Goal: Information Seeking & Learning: Learn about a topic

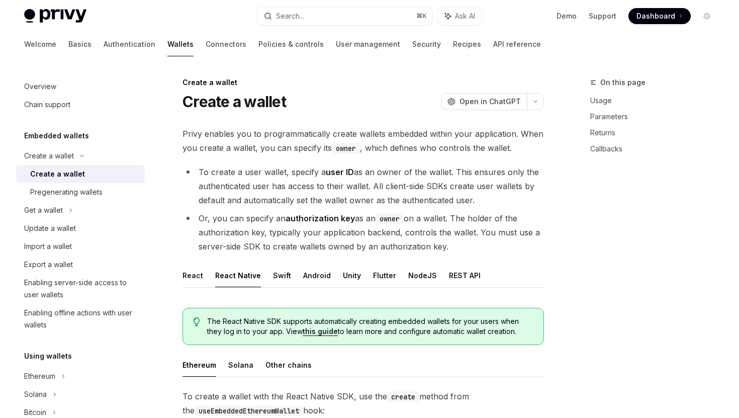
scroll to position [197, 0]
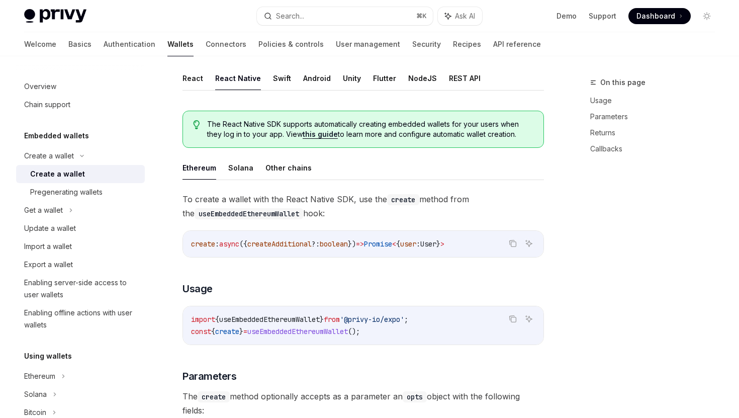
click at [197, 62] on div "Privy enables you to programmatically create wallets embedded within your appli…" at bounding box center [362, 257] width 361 height 654
click at [205, 44] on link "Connectors" at bounding box center [225, 44] width 41 height 24
type textarea "*"
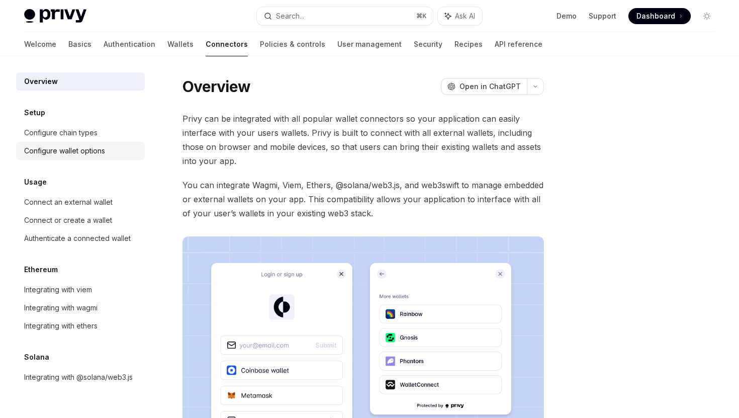
click at [91, 149] on div "Configure wallet options" at bounding box center [64, 151] width 81 height 12
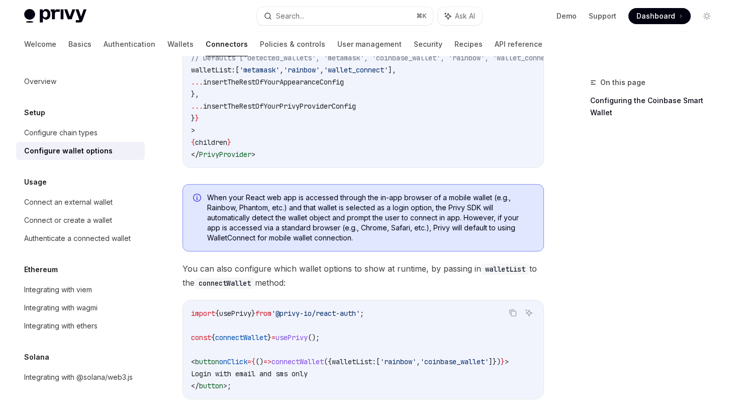
scroll to position [347, 0]
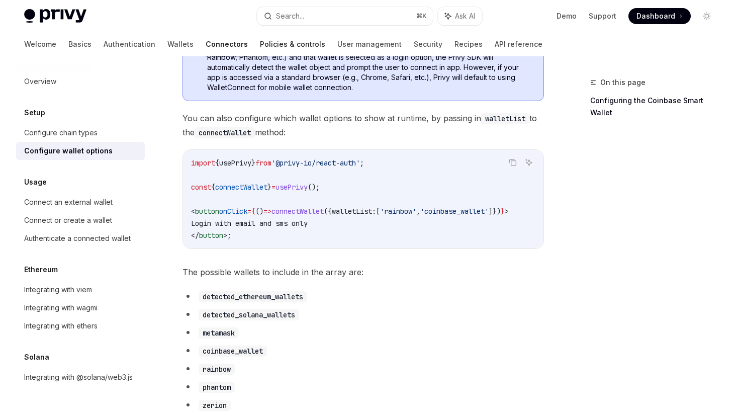
click at [260, 34] on link "Policies & controls" at bounding box center [292, 44] width 65 height 24
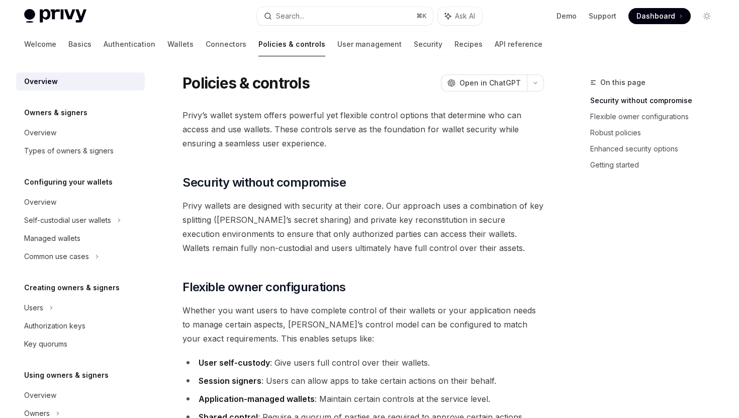
scroll to position [4, 0]
click at [454, 45] on link "Recipes" at bounding box center [468, 44] width 28 height 24
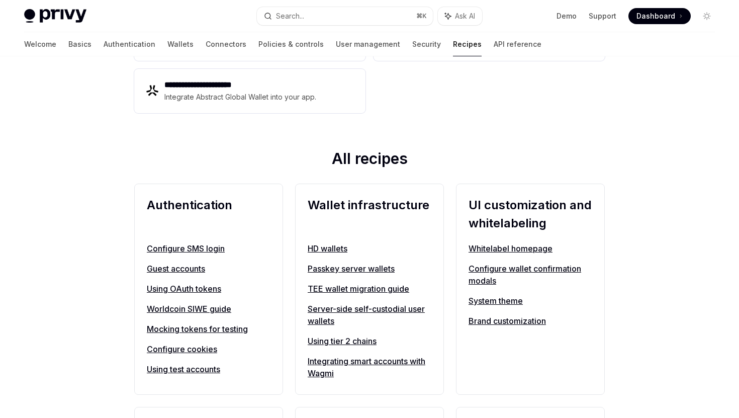
scroll to position [273, 0]
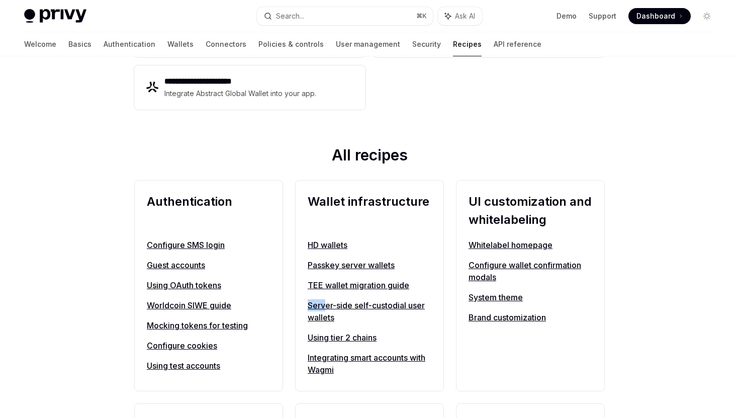
drag, startPoint x: 300, startPoint y: 308, endPoint x: 329, endPoint y: 310, distance: 28.7
click at [329, 310] on div "Wallet infrastructure HD wallets Passkey server wallets TEE wallet migration gu…" at bounding box center [369, 285] width 149 height 211
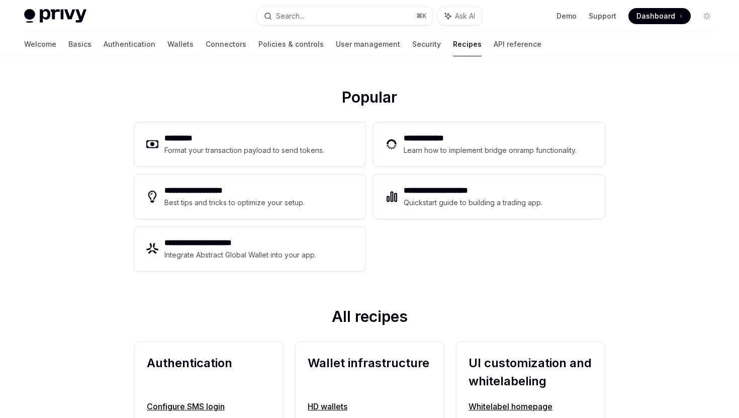
scroll to position [110, 0]
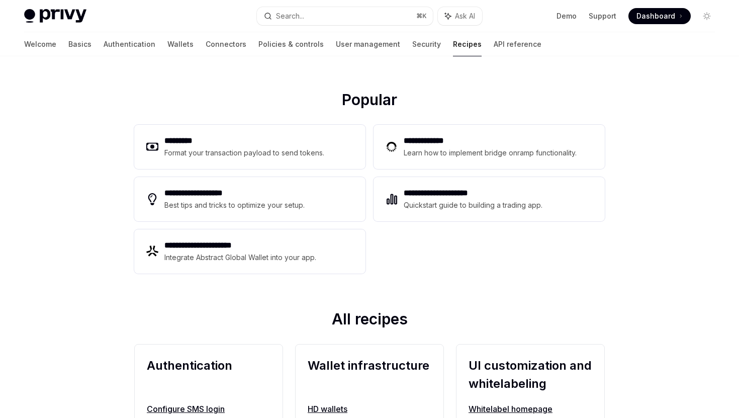
click at [395, 247] on div "**********" at bounding box center [369, 199] width 470 height 157
click at [103, 43] on link "Authentication" at bounding box center [129, 44] width 52 height 24
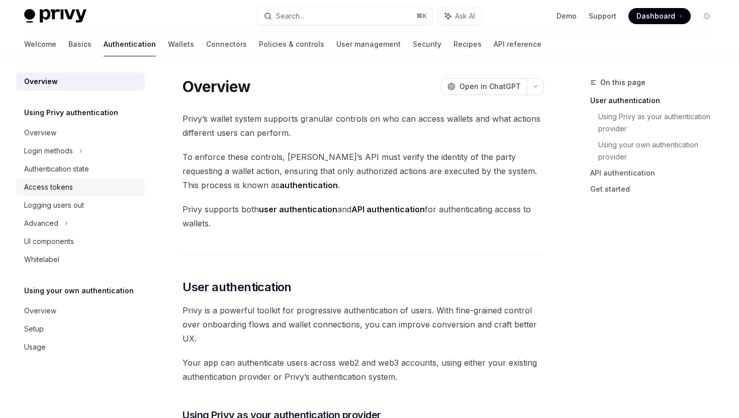
click at [71, 186] on div "Access tokens" at bounding box center [48, 187] width 49 height 12
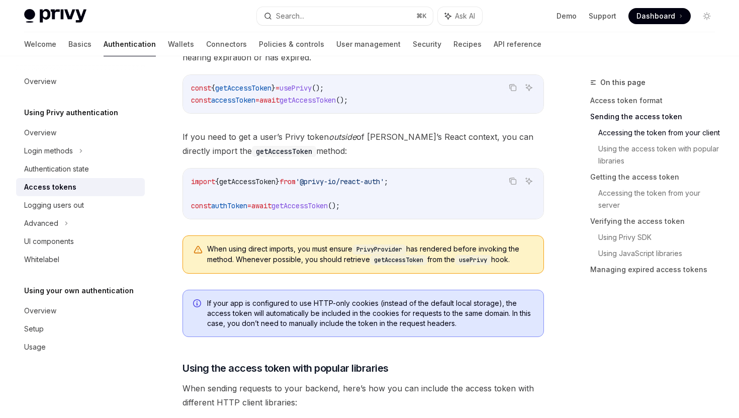
scroll to position [464, 0]
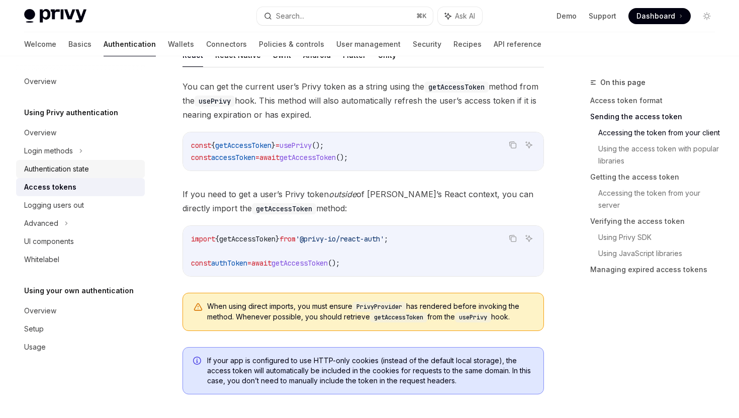
click at [66, 173] on div "Authentication state" at bounding box center [56, 169] width 65 height 12
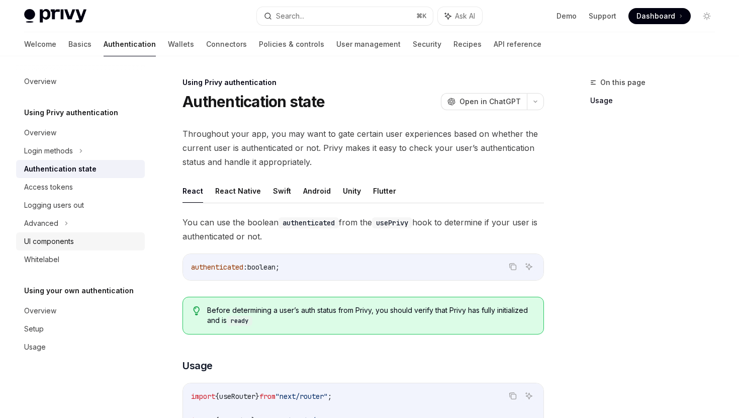
click at [62, 233] on link "UI components" at bounding box center [80, 241] width 129 height 18
type textarea "*"
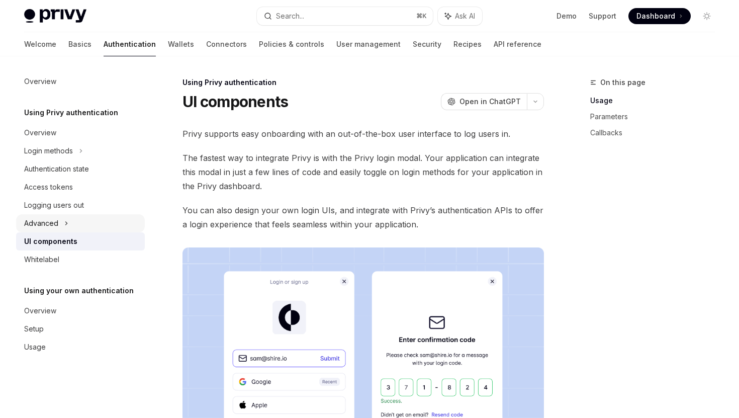
click at [62, 223] on div "Advanced" at bounding box center [80, 223] width 129 height 18
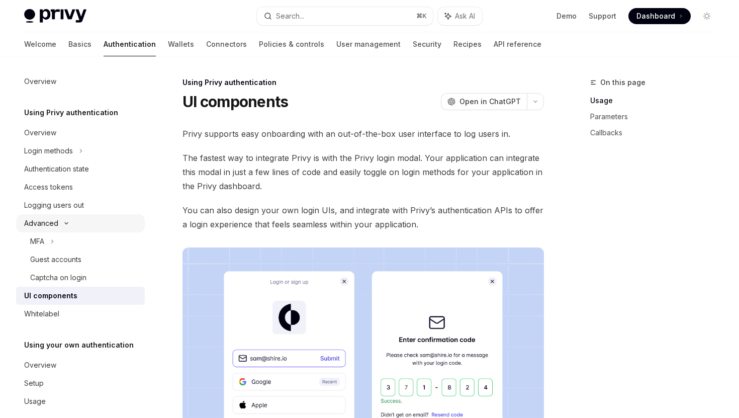
click at [73, 221] on div "Advanced" at bounding box center [80, 223] width 129 height 18
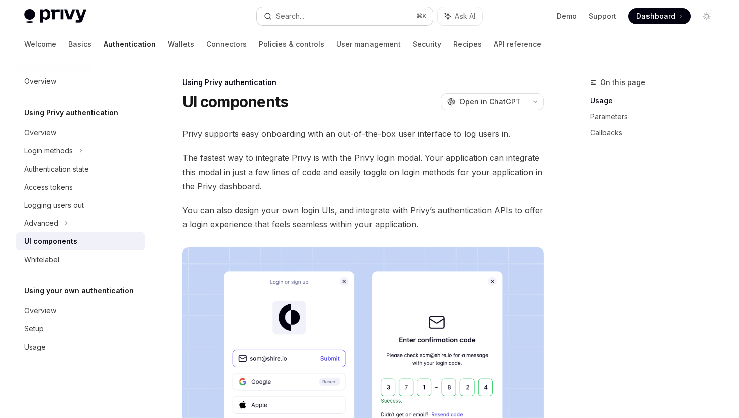
click at [284, 12] on div "Search..." at bounding box center [290, 16] width 28 height 12
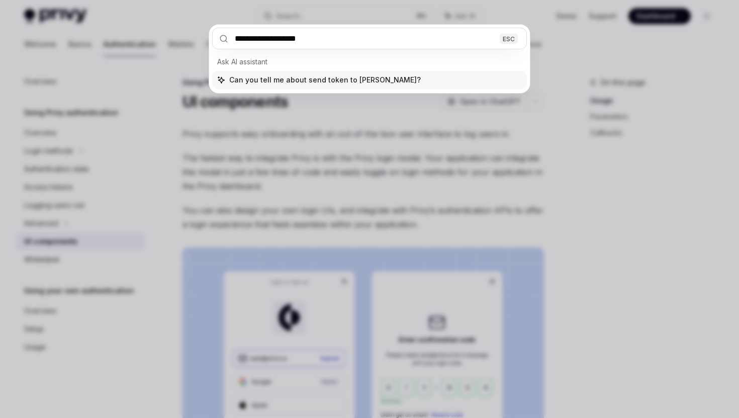
type input "**********"
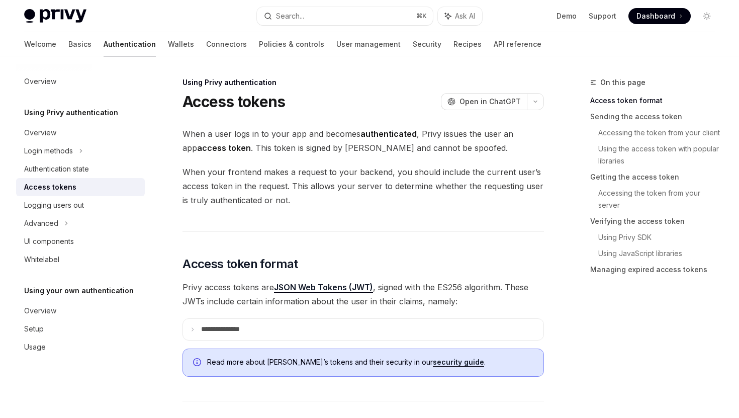
click at [247, 103] on h1 "Access tokens" at bounding box center [233, 101] width 102 height 18
copy div "Access tokens OpenAI"
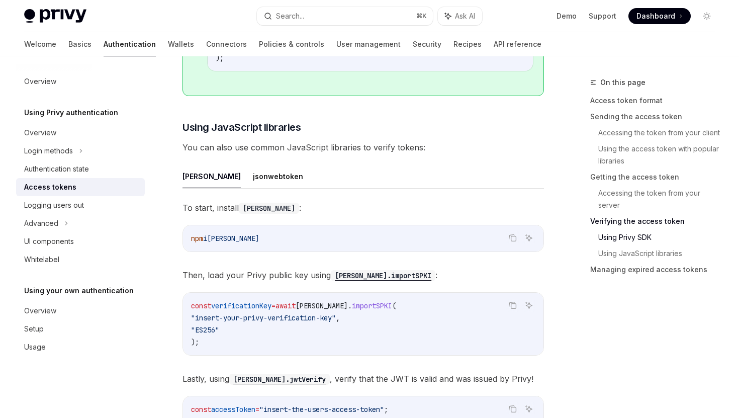
scroll to position [2075, 0]
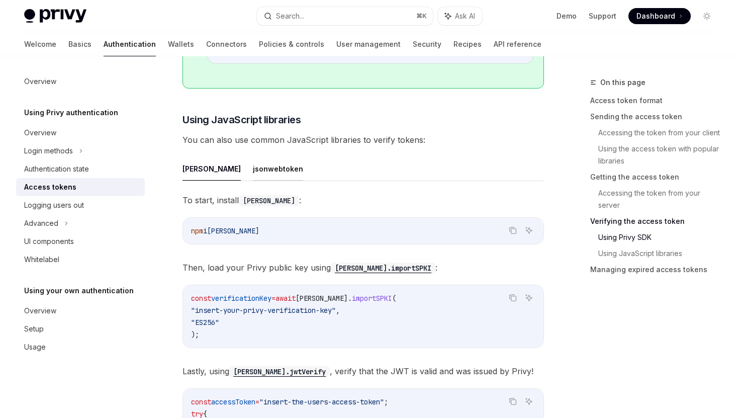
click at [253, 169] on button "jsonwebtoken" at bounding box center [278, 169] width 50 height 24
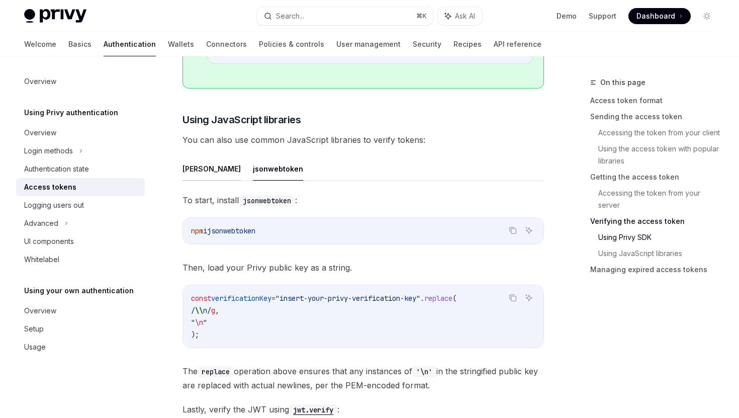
click at [187, 171] on button "[PERSON_NAME]" at bounding box center [211, 169] width 58 height 24
type textarea "*"
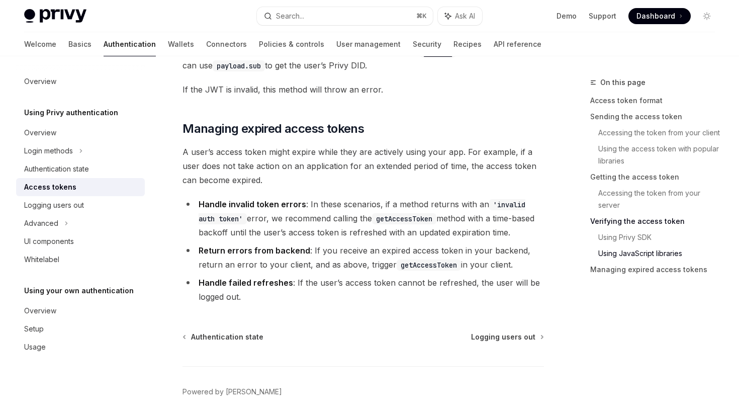
scroll to position [2605, 0]
